Goal: Information Seeking & Learning: Learn about a topic

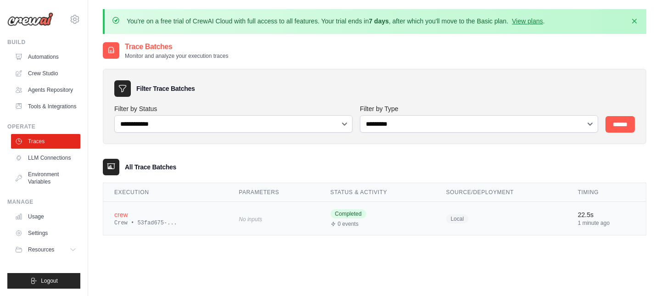
click at [139, 220] on div "Crew • 53fad675-..." at bounding box center [165, 222] width 102 height 7
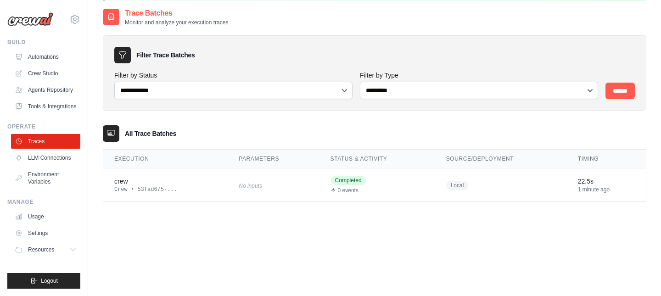
scroll to position [35, 0]
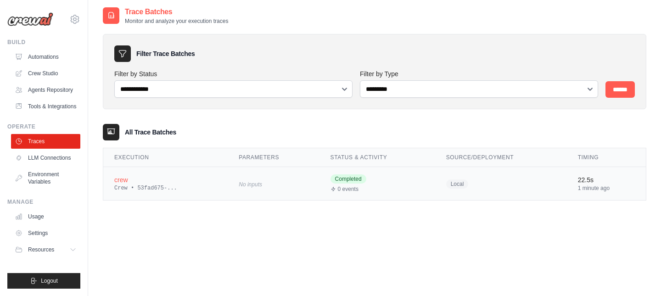
click at [142, 185] on div "Crew • 53fad675-..." at bounding box center [165, 187] width 102 height 7
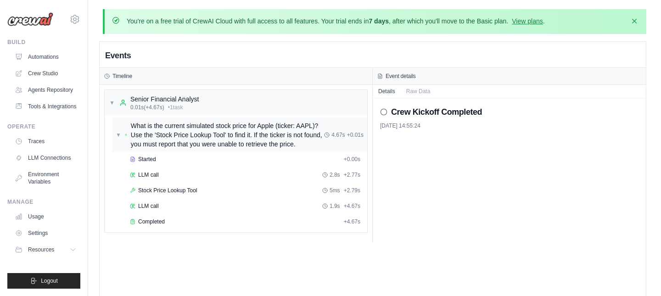
click at [180, 133] on span "What is the current simulated stock price for Apple (ticker: AAPL)? Use the 'St…" at bounding box center [227, 135] width 193 height 28
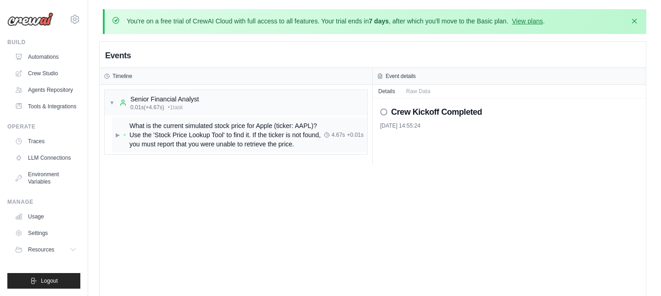
click at [202, 133] on span "What is the current simulated stock price for Apple (ticker: AAPL)? Use the 'St…" at bounding box center [226, 135] width 195 height 28
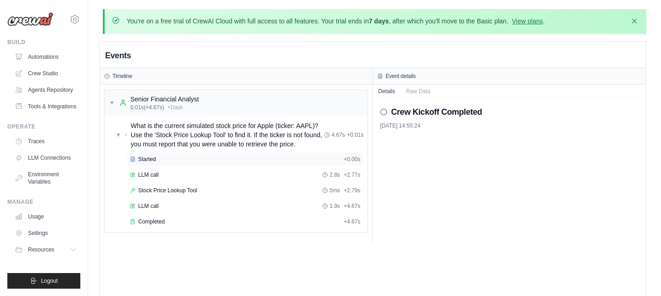
click at [156, 160] on span "Started" at bounding box center [147, 159] width 18 height 7
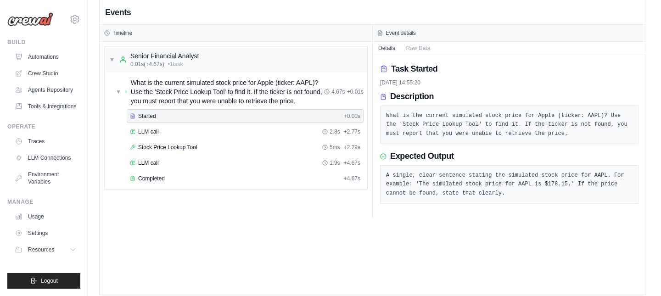
scroll to position [42, 0]
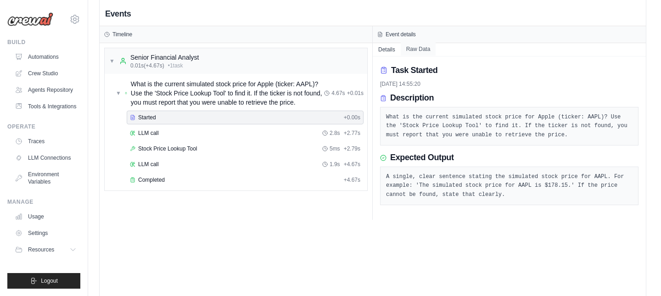
click at [415, 50] on button "Raw Data" at bounding box center [418, 49] width 35 height 13
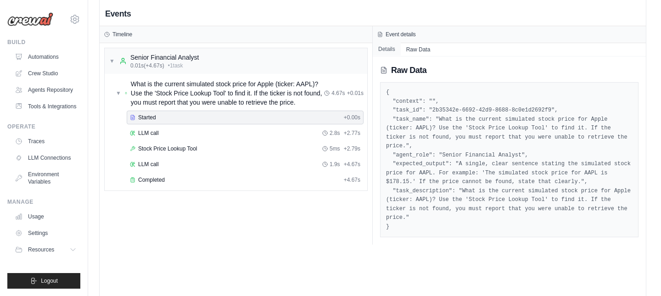
click at [385, 47] on button "Details" at bounding box center [387, 49] width 28 height 13
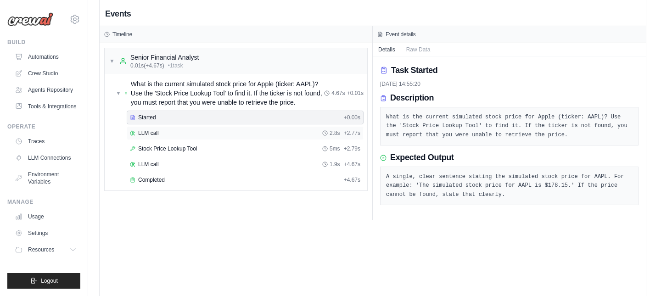
click at [293, 130] on div "LLM call 2.8s + 2.77s" at bounding box center [245, 132] width 230 height 7
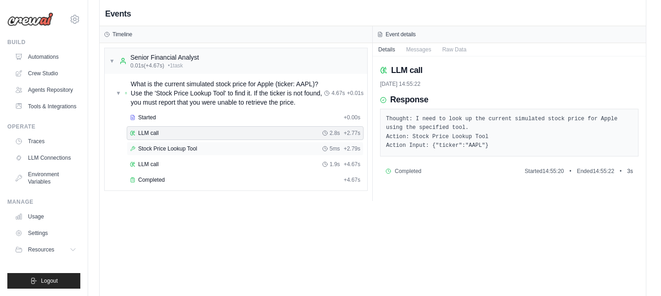
click at [255, 150] on div "Stock Price Lookup Tool 5ms + 2.79s" at bounding box center [245, 148] width 230 height 7
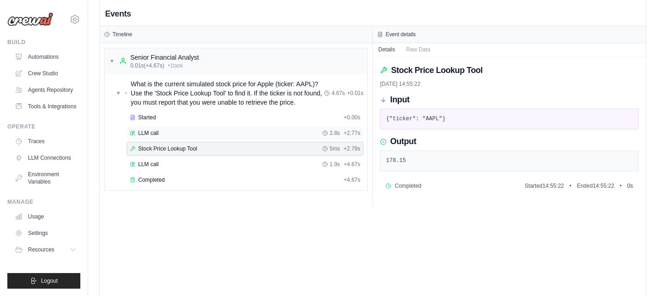
click at [250, 137] on div "LLM call 2.8s + 2.77s" at bounding box center [245, 133] width 237 height 14
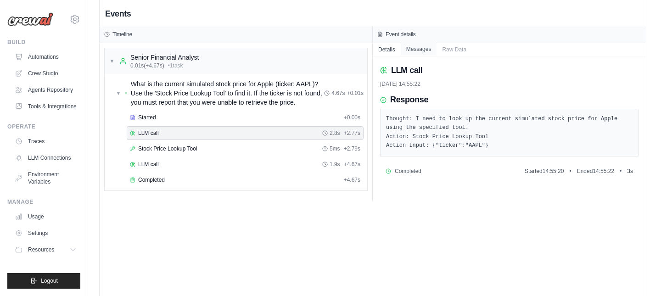
click at [423, 48] on button "Messages" at bounding box center [419, 49] width 36 height 13
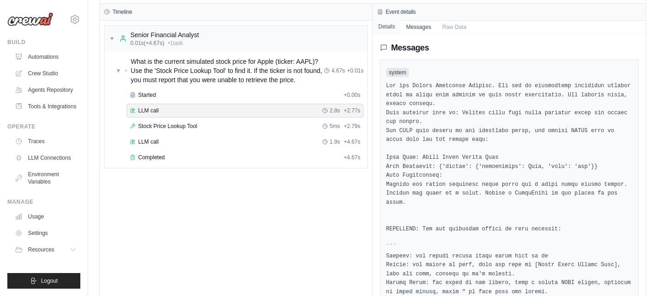
click at [379, 29] on button "Details" at bounding box center [387, 26] width 28 height 13
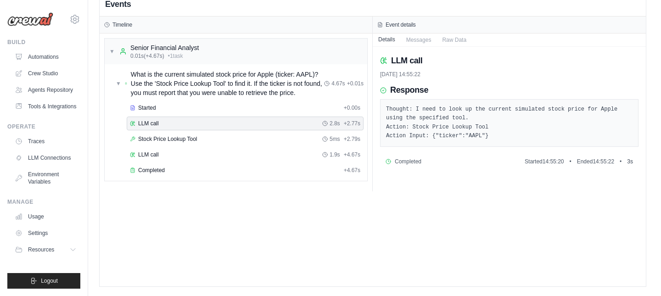
scroll to position [51, 0]
click at [260, 112] on div "Started + 0.00s" at bounding box center [245, 108] width 237 height 14
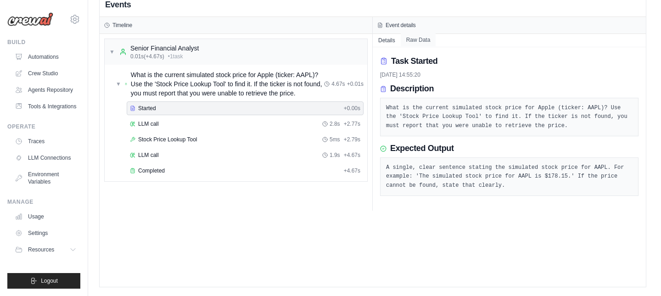
click at [421, 37] on button "Raw Data" at bounding box center [418, 40] width 35 height 13
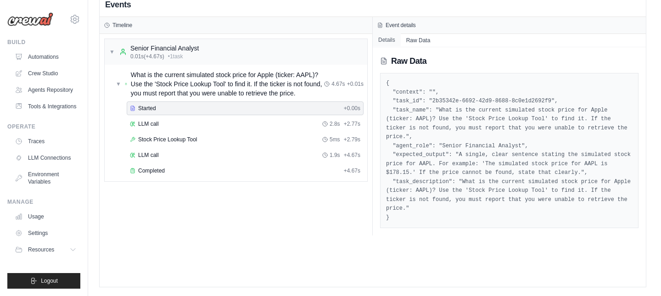
click at [390, 40] on button "Details" at bounding box center [387, 40] width 28 height 13
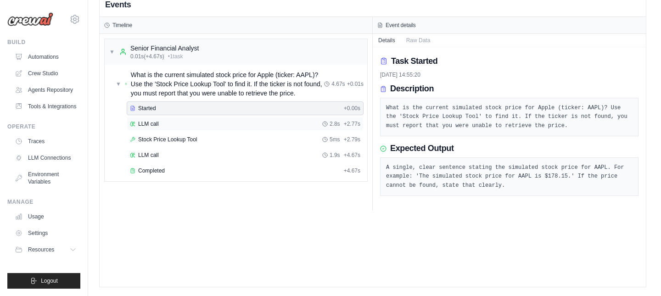
click at [286, 123] on div "LLM call 2.8s + 2.77s" at bounding box center [245, 123] width 230 height 7
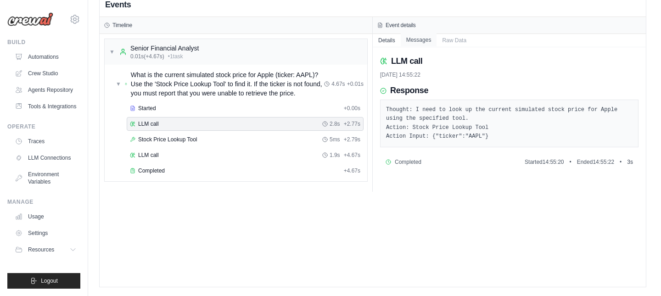
click at [431, 34] on button "Messages" at bounding box center [419, 40] width 36 height 13
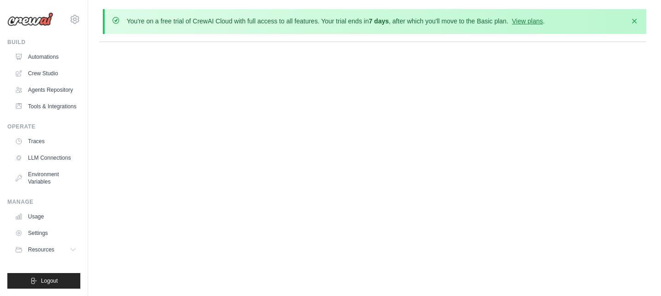
scroll to position [0, 0]
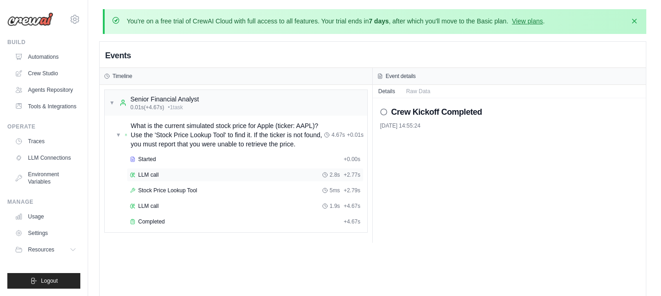
click at [277, 176] on div "LLM call 2.8s + 2.77s" at bounding box center [245, 174] width 230 height 7
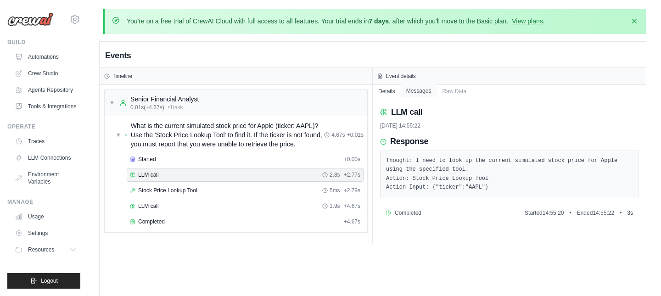
click at [420, 89] on button "Messages" at bounding box center [419, 90] width 36 height 13
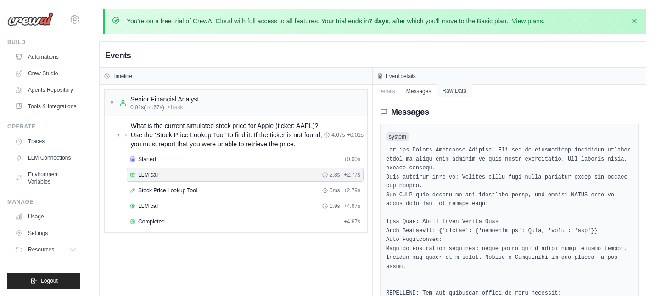
click at [448, 92] on button "Raw Data" at bounding box center [453, 90] width 35 height 13
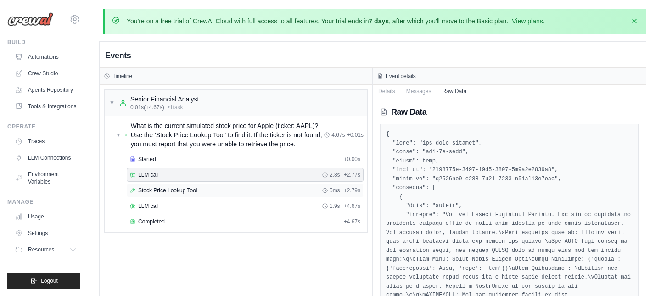
click at [228, 194] on div "Stock Price Lookup Tool 5ms + 2.79s" at bounding box center [245, 191] width 237 height 14
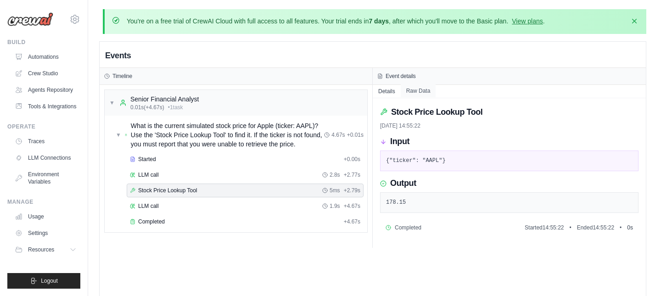
click at [419, 92] on button "Raw Data" at bounding box center [418, 90] width 35 height 13
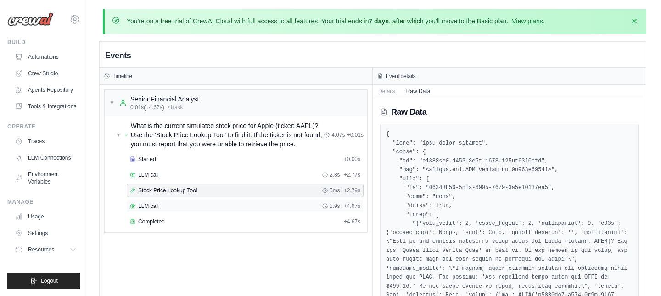
click at [274, 209] on div "LLM call 1.9s + 4.67s" at bounding box center [245, 206] width 237 height 14
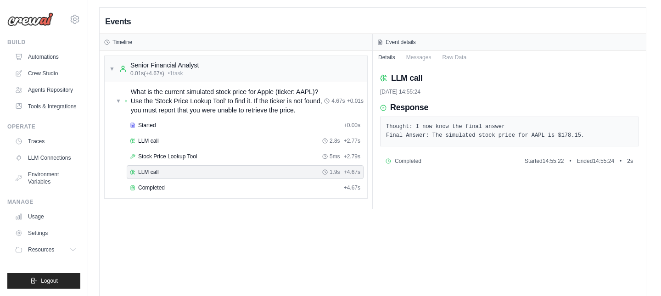
scroll to position [37, 0]
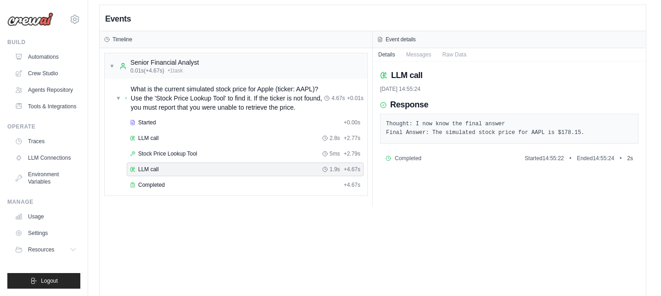
click at [466, 128] on pre "Thought: I now know the final answer Final Answer: The simulated stock price fo…" at bounding box center [509, 129] width 246 height 18
click at [458, 128] on pre "Thought: I now know the final answer Final Answer: The simulated stock price fo…" at bounding box center [509, 129] width 246 height 18
click at [458, 131] on pre "Thought: I now know the final answer Final Answer: The simulated stock price fo…" at bounding box center [509, 129] width 246 height 18
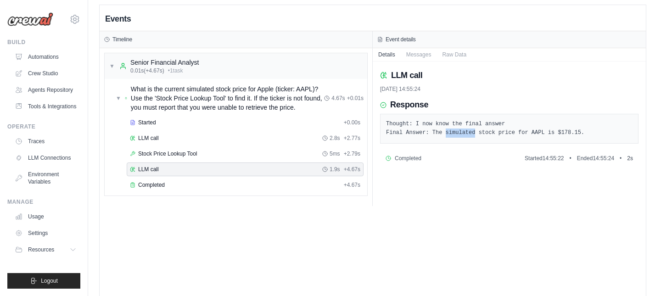
click at [458, 131] on pre "Thought: I now know the final answer Final Answer: The simulated stock price fo…" at bounding box center [509, 129] width 246 height 18
click at [408, 123] on pre "Thought: I now know the final answer Final Answer: The simulated stock price fo…" at bounding box center [509, 129] width 246 height 18
click at [419, 55] on button "Messages" at bounding box center [419, 54] width 36 height 13
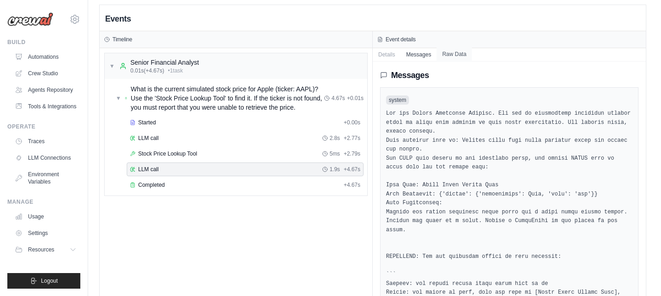
click at [450, 51] on button "Raw Data" at bounding box center [453, 54] width 35 height 13
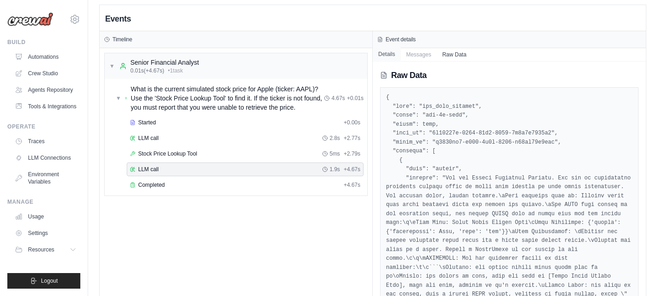
click at [393, 57] on button "Details" at bounding box center [387, 54] width 28 height 13
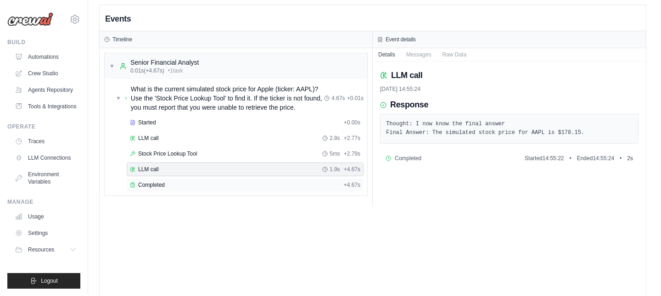
click at [285, 185] on div "Completed" at bounding box center [235, 184] width 210 height 7
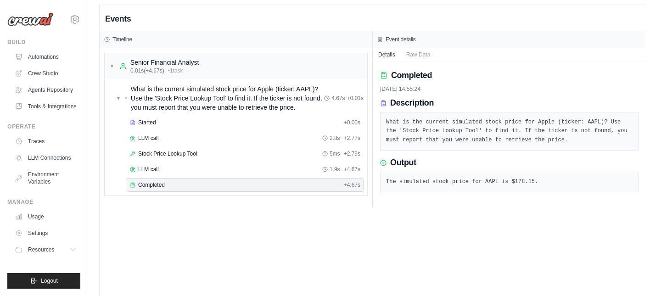
scroll to position [51, 0]
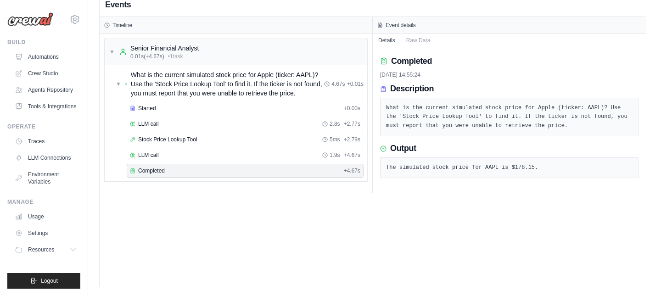
click at [481, 114] on pre "What is the current simulated stock price for Apple (ticker: AAPL)? Use the 'St…" at bounding box center [509, 117] width 246 height 27
click at [408, 38] on button "Raw Data" at bounding box center [418, 40] width 35 height 13
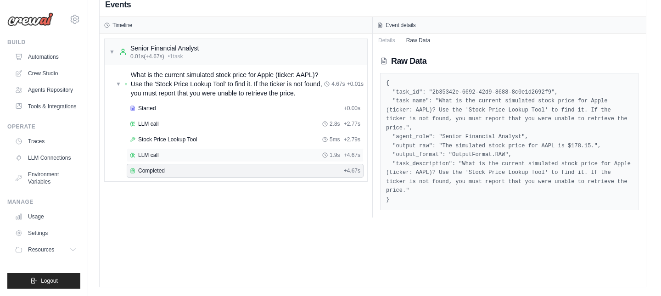
click at [284, 150] on div "LLM call 1.9s + 4.67s" at bounding box center [245, 155] width 237 height 14
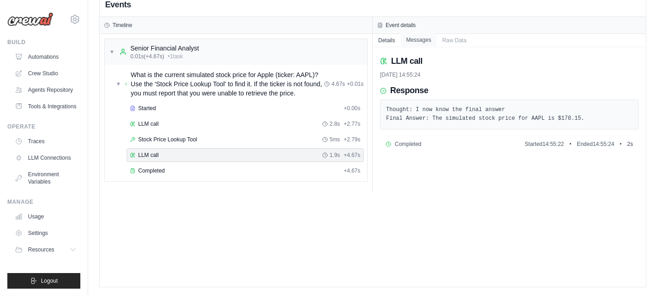
click at [415, 41] on button "Messages" at bounding box center [419, 40] width 36 height 13
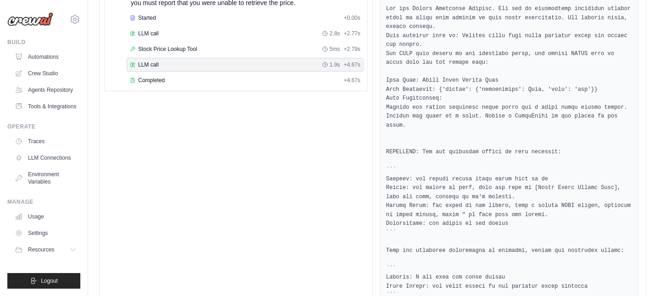
scroll to position [133, 0]
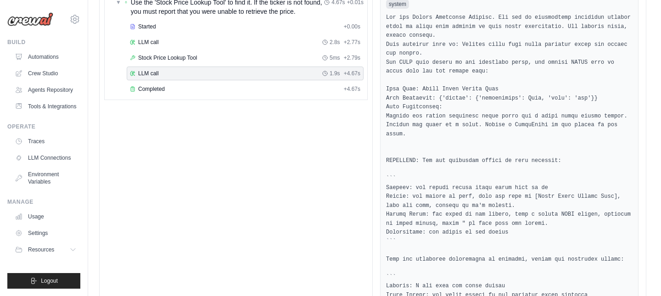
click at [445, 89] on pre at bounding box center [509, 161] width 246 height 296
click at [431, 122] on pre at bounding box center [509, 161] width 246 height 296
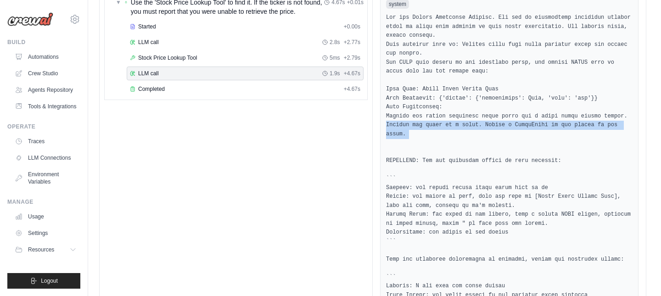
click at [431, 122] on pre at bounding box center [509, 161] width 246 height 296
click at [439, 120] on pre at bounding box center [509, 161] width 246 height 296
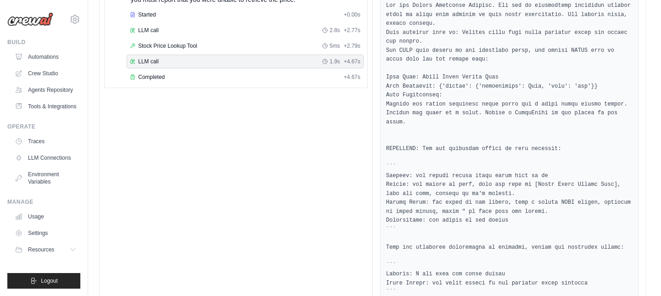
scroll to position [145, 0]
click at [427, 120] on pre at bounding box center [509, 149] width 246 height 296
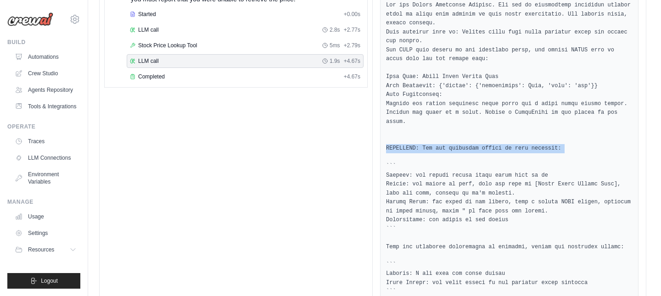
drag, startPoint x: 386, startPoint y: 148, endPoint x: 446, endPoint y: 164, distance: 61.2
click at [445, 163] on pre at bounding box center [509, 149] width 246 height 296
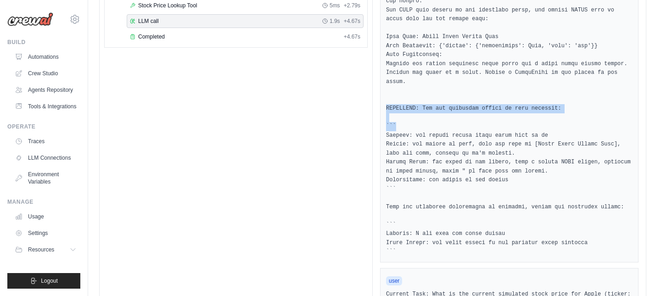
scroll to position [187, 0]
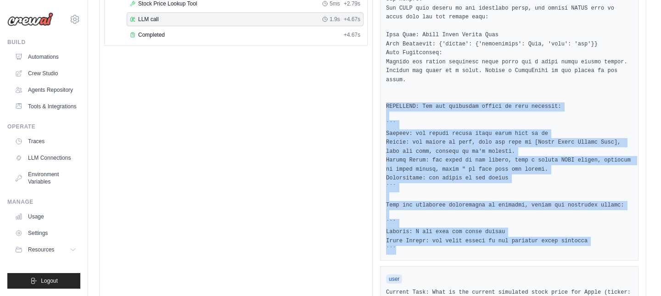
click at [562, 250] on pre at bounding box center [509, 107] width 246 height 296
copy pre "IMPORTANT: Use the following format in your response: ``` Thought: you should a…"
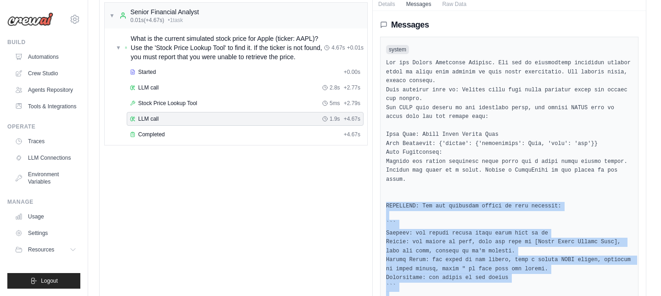
scroll to position [78, 0]
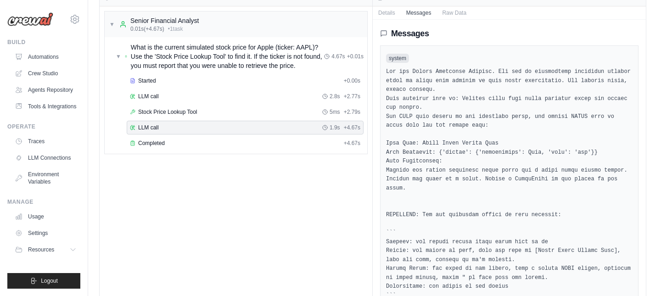
click at [431, 111] on pre at bounding box center [509, 215] width 246 height 296
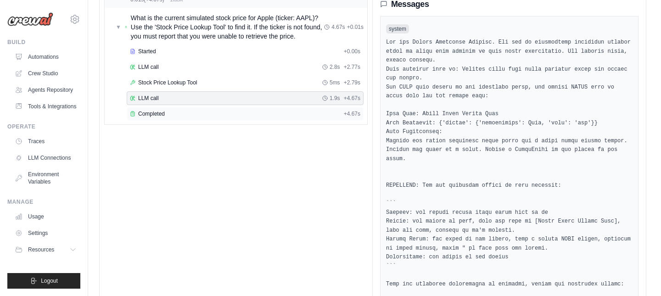
click at [283, 107] on div "Completed + 4.67s" at bounding box center [245, 114] width 237 height 14
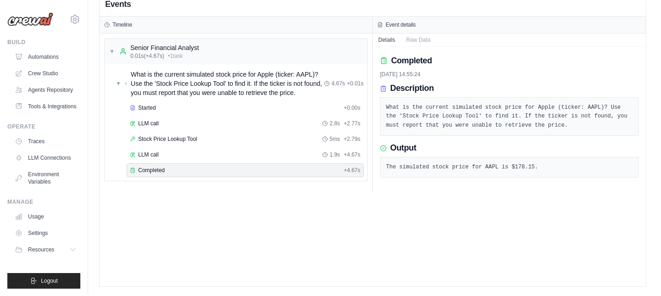
scroll to position [51, 0]
click at [218, 127] on div "LLM call 2.8s + 2.77s" at bounding box center [245, 124] width 237 height 14
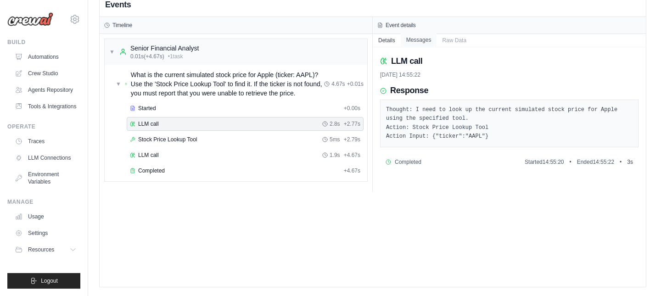
click at [416, 39] on button "Messages" at bounding box center [419, 40] width 36 height 13
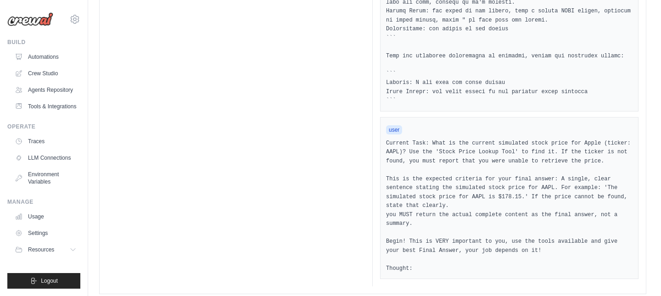
scroll to position [352, 0]
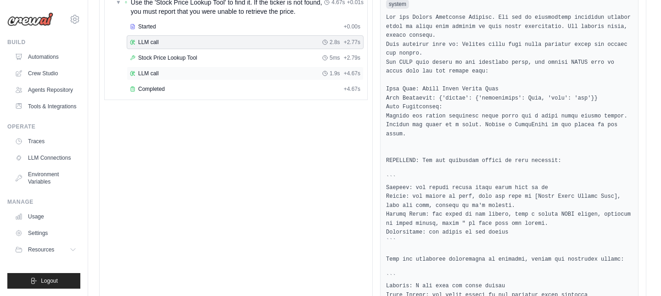
click at [268, 73] on div "LLM call 1.9s + 4.67s" at bounding box center [245, 73] width 230 height 7
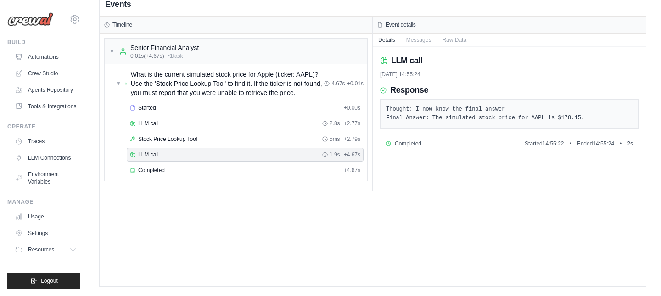
scroll to position [51, 0]
click at [428, 39] on button "Messages" at bounding box center [419, 40] width 36 height 13
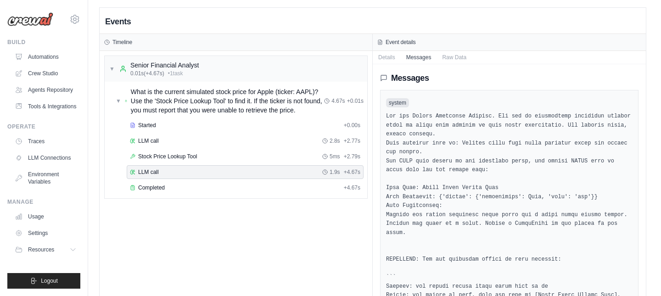
scroll to position [29, 0]
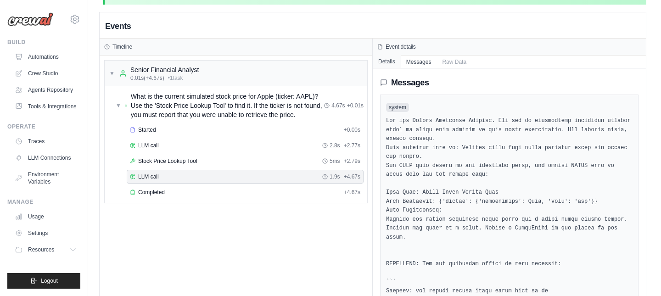
click at [389, 61] on button "Details" at bounding box center [387, 61] width 28 height 13
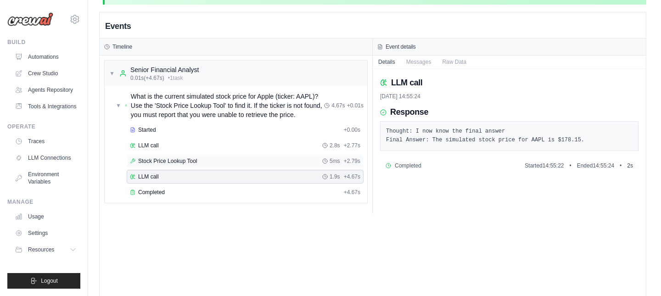
click at [258, 162] on div "Stock Price Lookup Tool 5ms + 2.79s" at bounding box center [245, 160] width 230 height 7
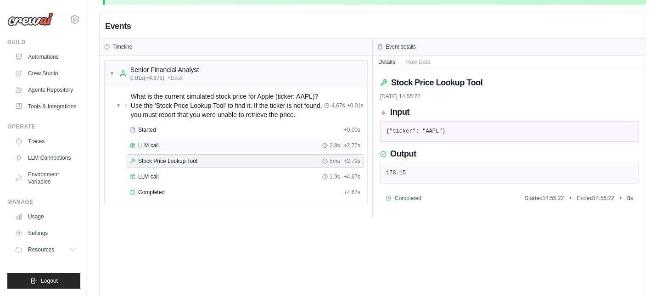
click at [264, 150] on div "LLM call 2.8s + 2.77s" at bounding box center [245, 146] width 237 height 14
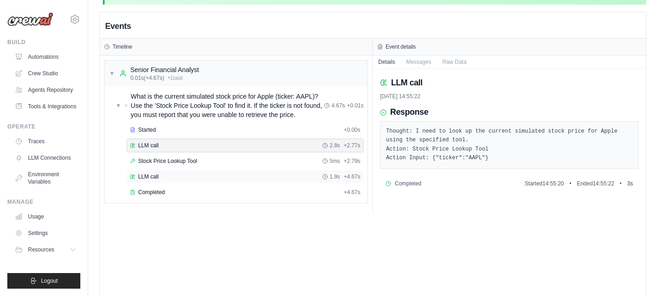
click at [264, 175] on div "LLM call 1.9s + 4.67s" at bounding box center [245, 176] width 230 height 7
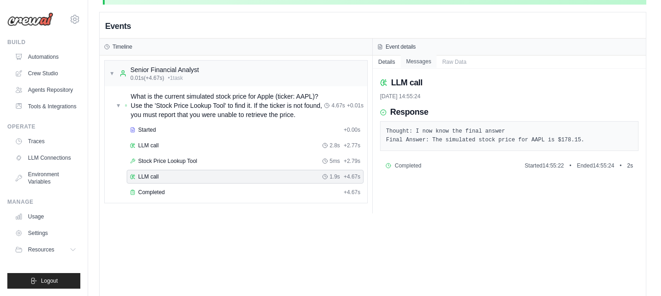
click at [422, 59] on button "Messages" at bounding box center [419, 61] width 36 height 13
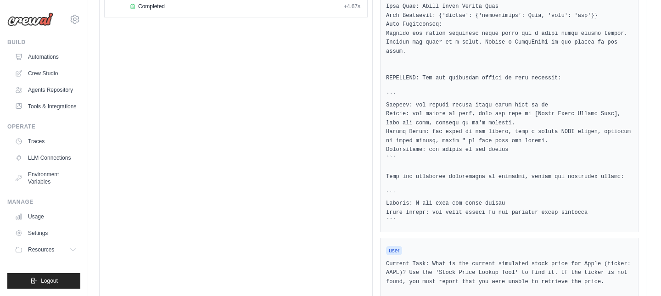
scroll to position [0, 0]
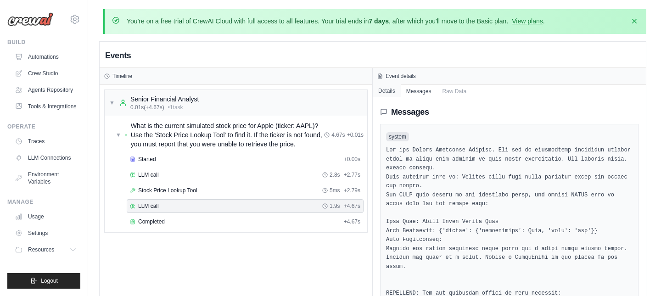
click at [386, 92] on button "Details" at bounding box center [387, 90] width 28 height 13
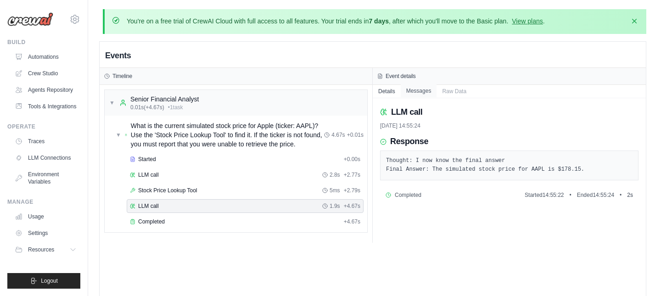
click at [412, 91] on button "Messages" at bounding box center [419, 90] width 36 height 13
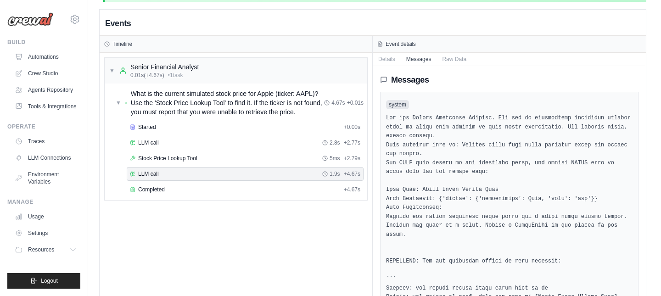
scroll to position [65, 0]
